Goal: Task Accomplishment & Management: Manage account settings

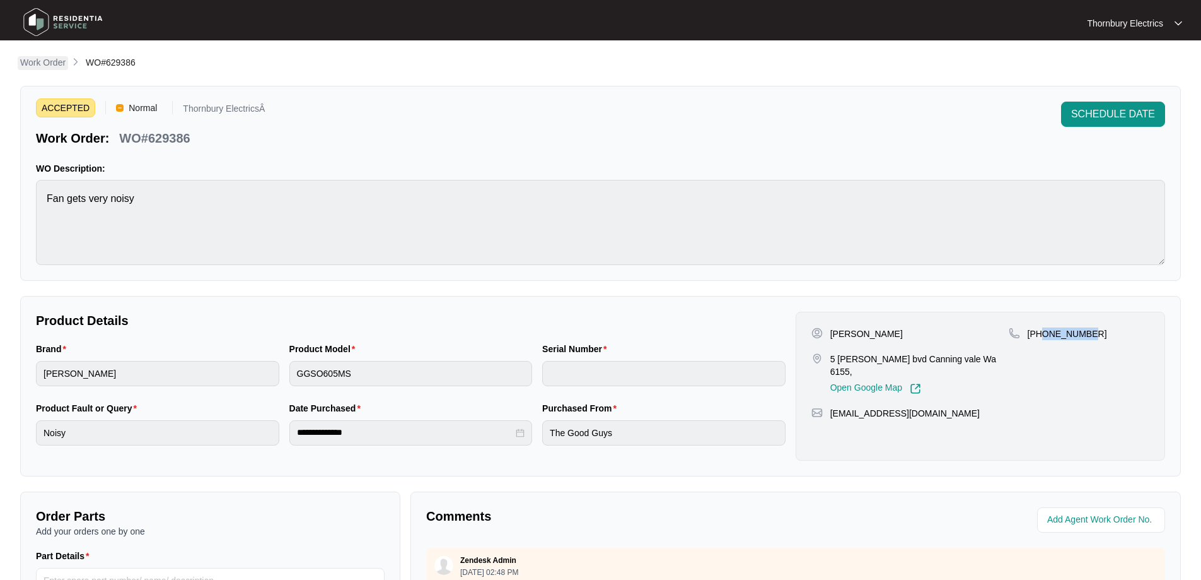
click at [54, 61] on p "Work Order" at bounding box center [42, 62] width 45 height 13
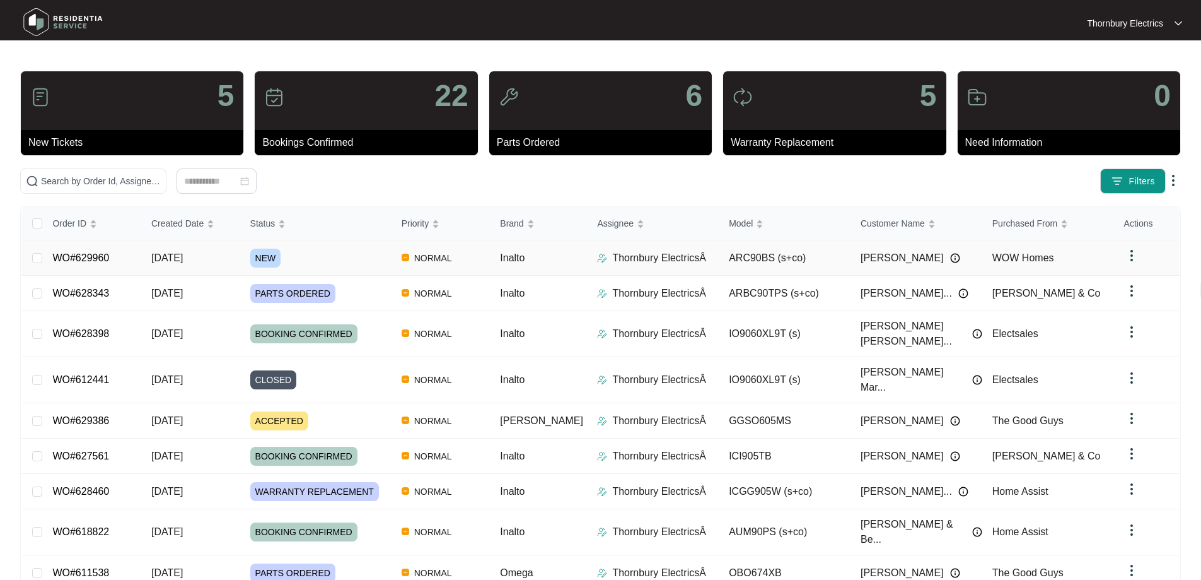
click at [332, 259] on div "NEW" at bounding box center [320, 257] width 141 height 19
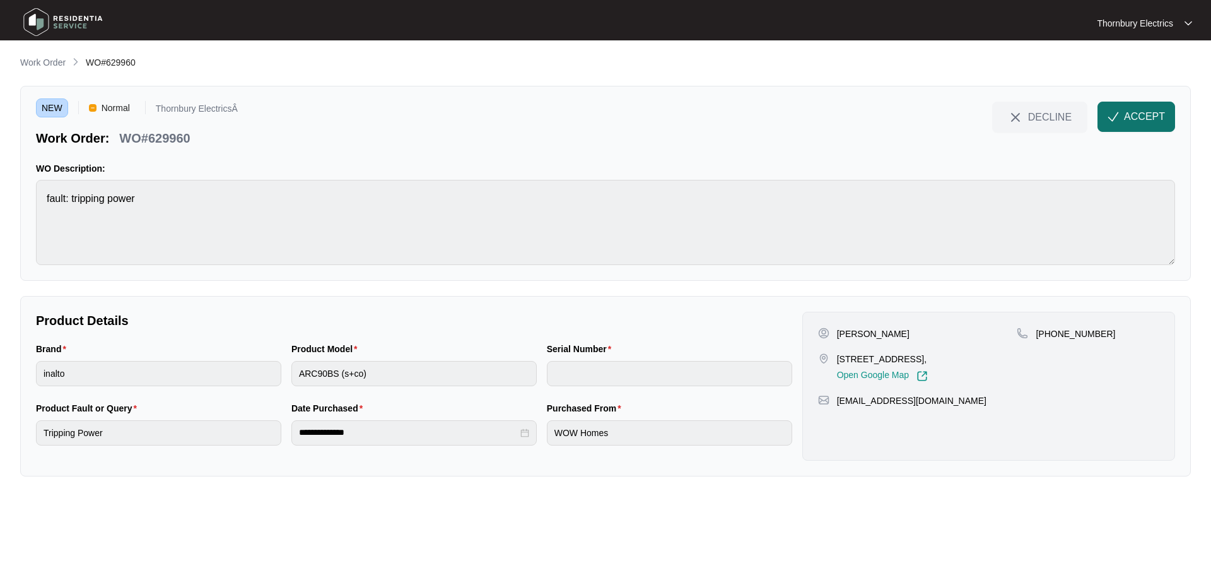
click at [1140, 119] on span "ACCEPT" at bounding box center [1144, 116] width 41 height 15
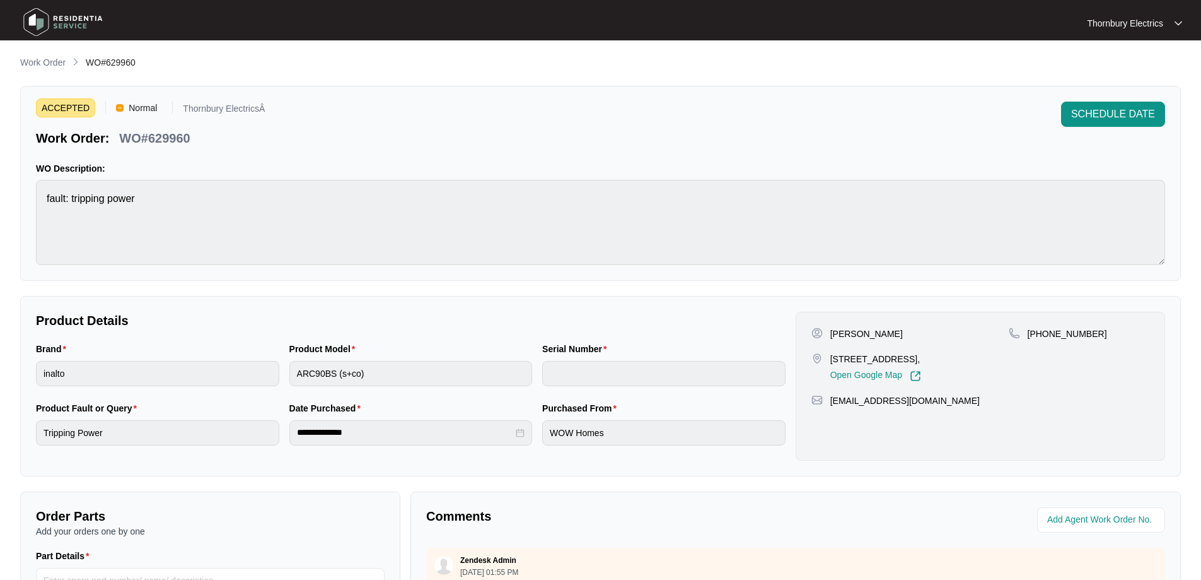
click at [840, 335] on p "[PERSON_NAME]" at bounding box center [867, 333] width 73 height 13
copy p "[PERSON_NAME]"
drag, startPoint x: 1093, startPoint y: 332, endPoint x: 1046, endPoint y: 334, distance: 47.4
click at [1046, 334] on div "[PHONE_NUMBER]" at bounding box center [1079, 333] width 141 height 13
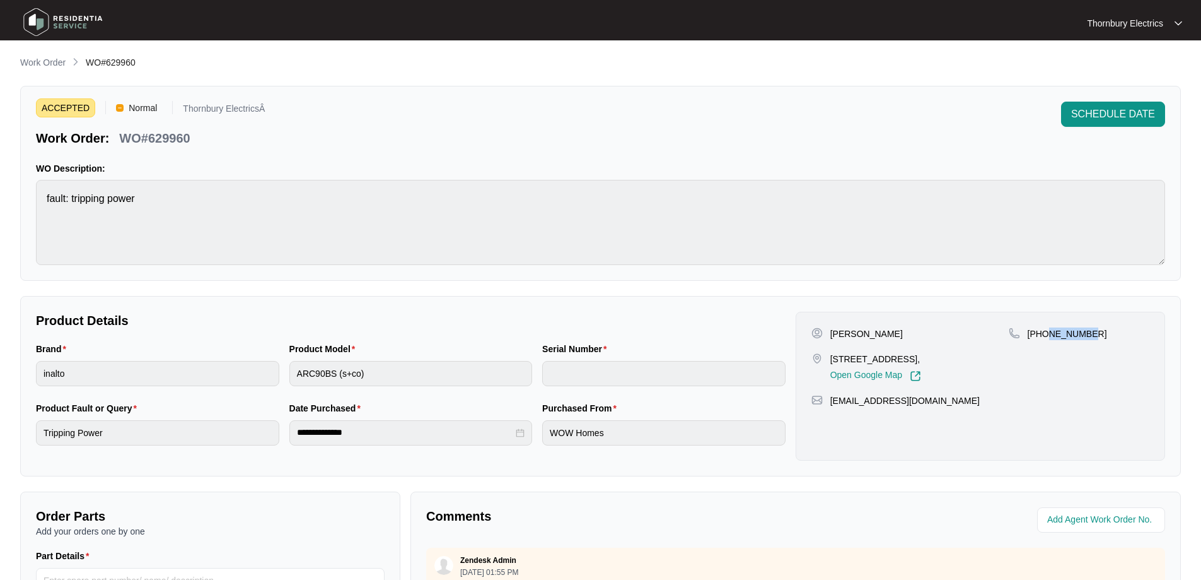
copy p "49998301"
drag, startPoint x: 937, startPoint y: 404, endPoint x: 831, endPoint y: 401, distance: 106.0
click at [829, 402] on div "[EMAIL_ADDRESS][DOMAIN_NAME]" at bounding box center [981, 400] width 338 height 13
copy p "[EMAIL_ADDRESS][DOMAIN_NAME]"
click at [293, 437] on div "**********" at bounding box center [410, 432] width 243 height 25
